Goal: Information Seeking & Learning: Learn about a topic

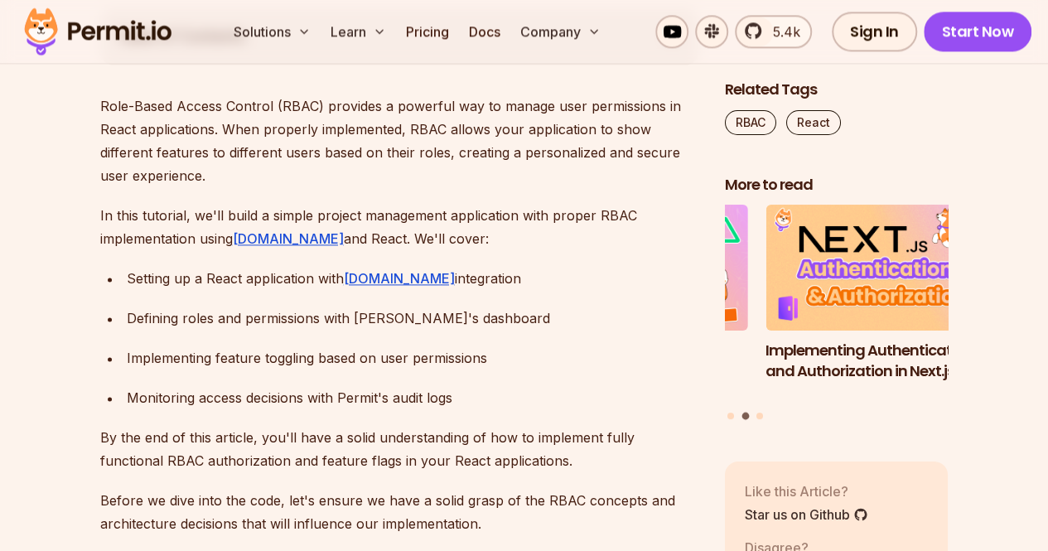
click at [651, 326] on div "Defining roles and permissions with [PERSON_NAME]'s dashboard" at bounding box center [413, 318] width 572 height 23
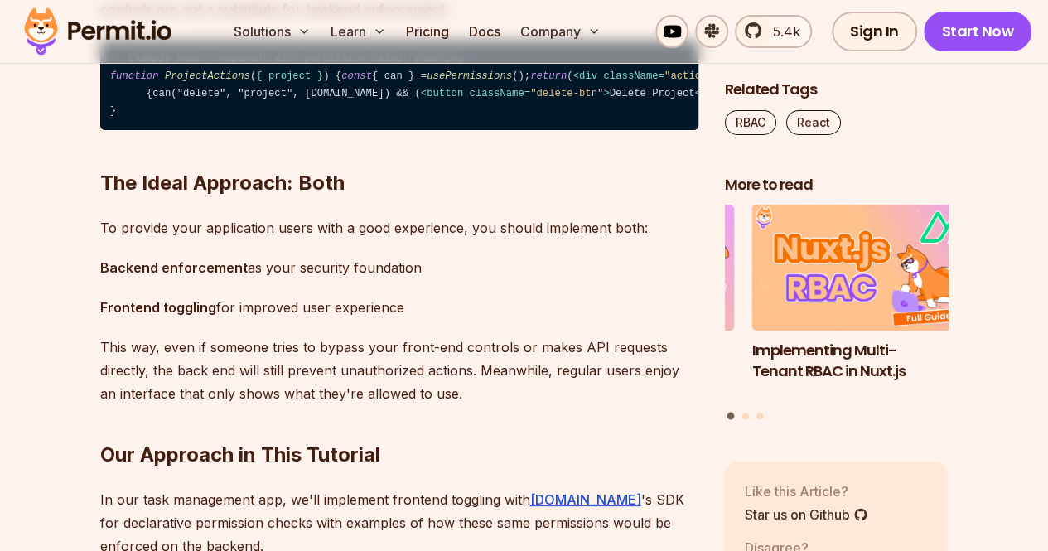
scroll to position [3060, 0]
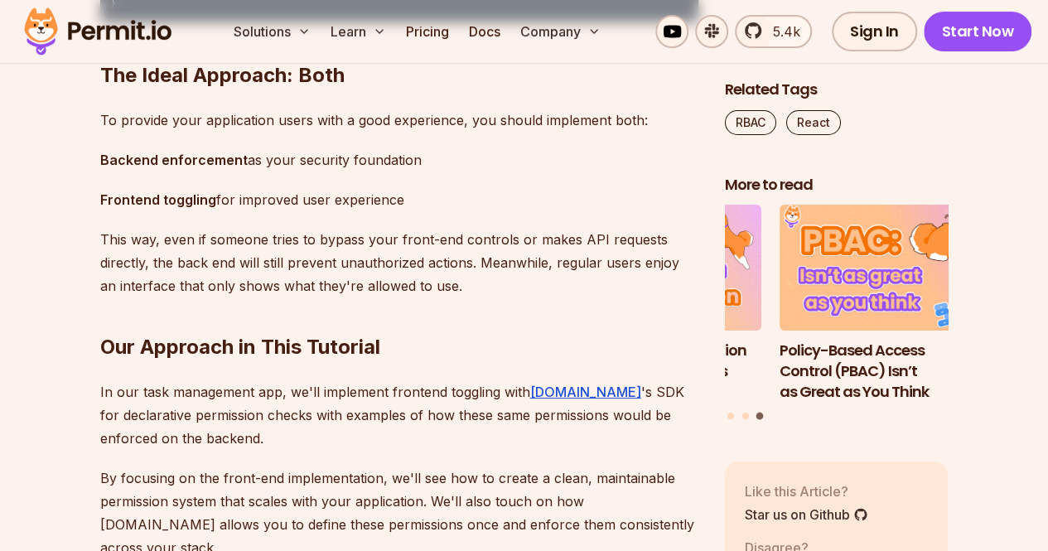
scroll to position [3192, 0]
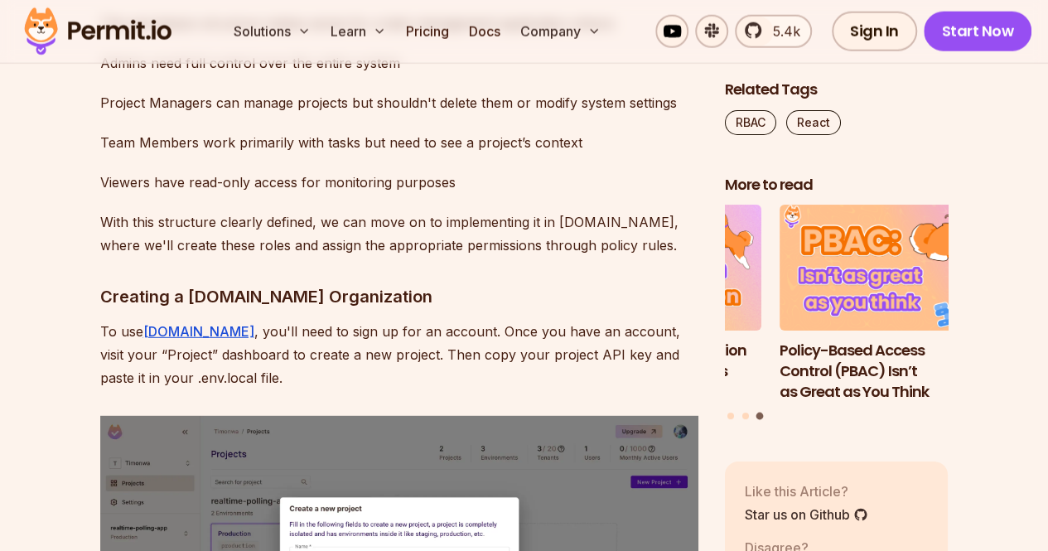
scroll to position [5272, 0]
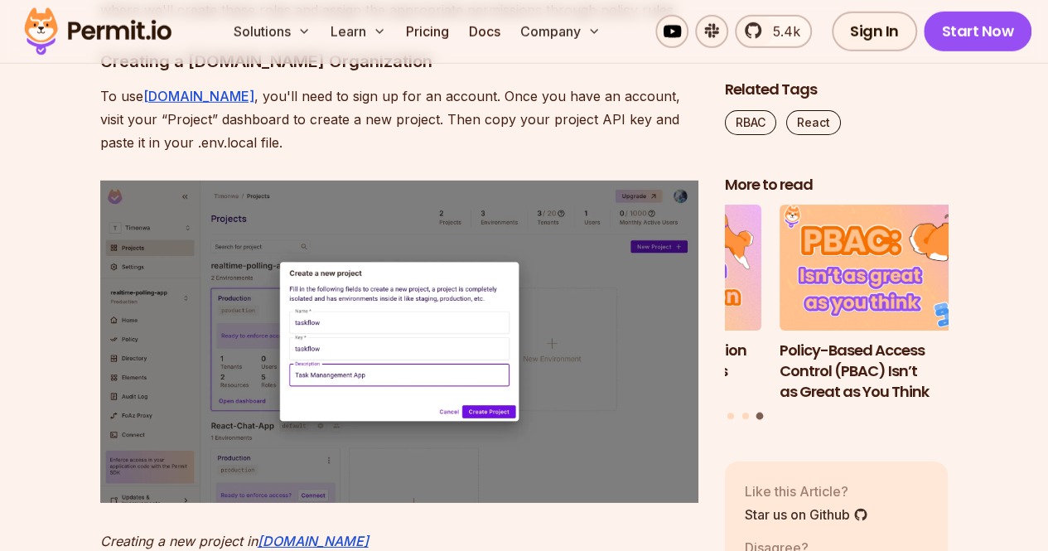
scroll to position [5509, 0]
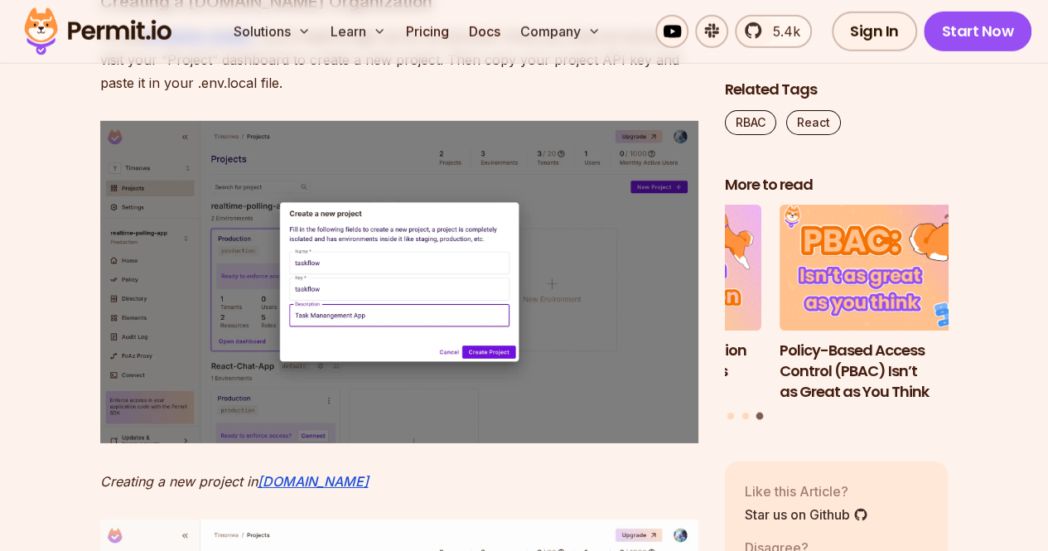
scroll to position [5592, 0]
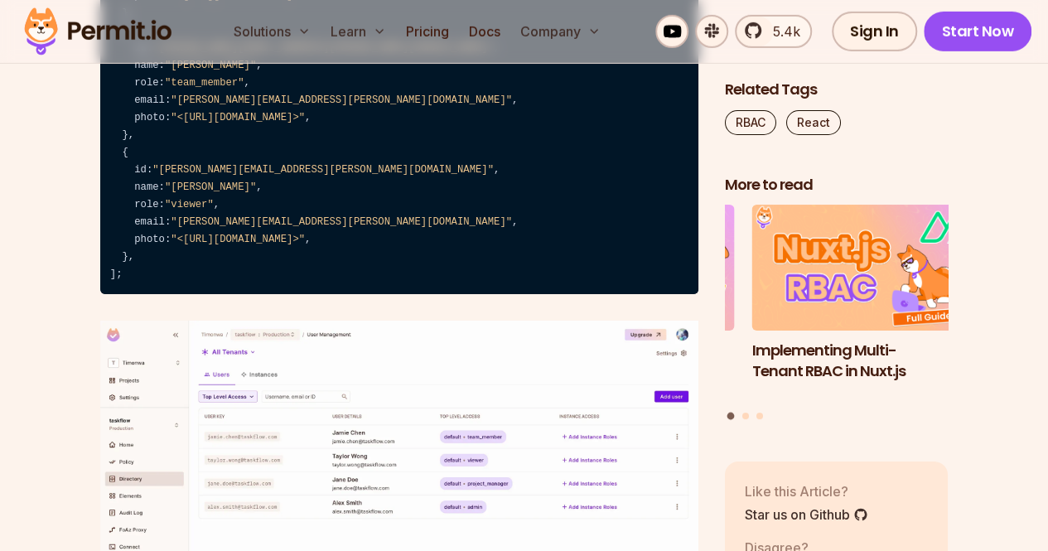
scroll to position [8857, 0]
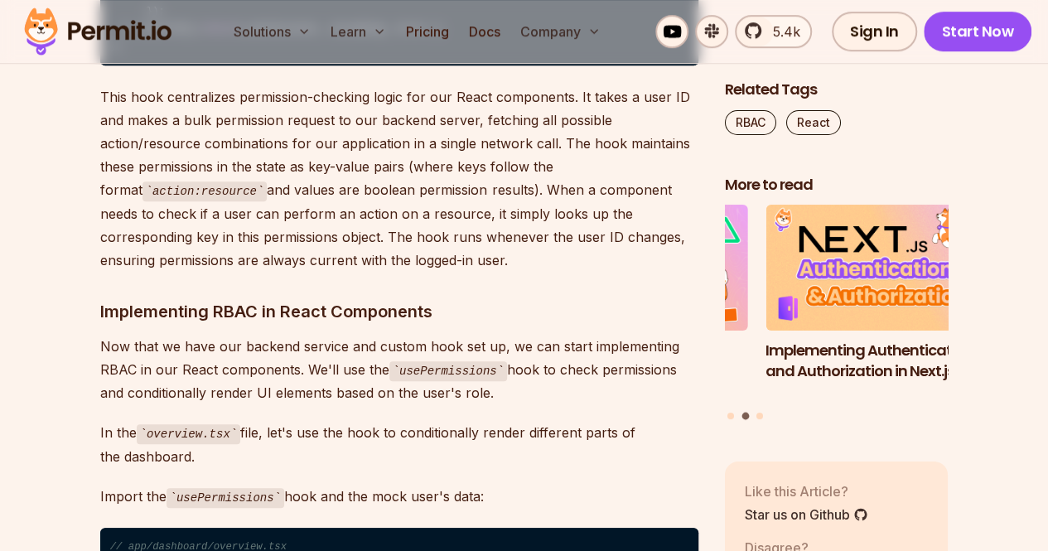
scroll to position [12986, 0]
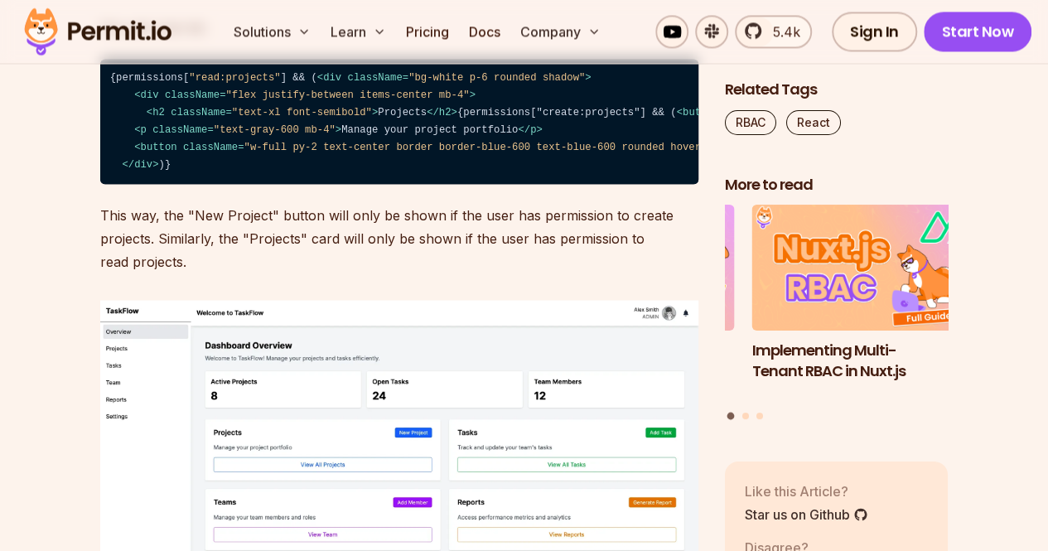
scroll to position [13873, 0]
